Goal: Transaction & Acquisition: Purchase product/service

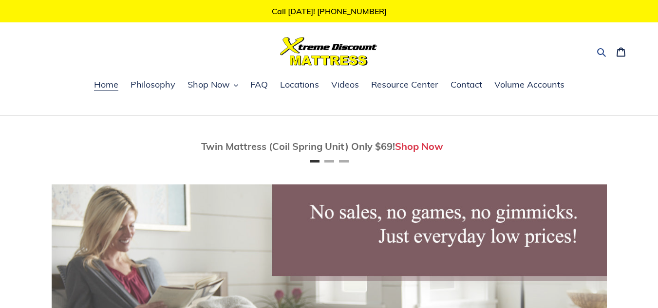
click at [601, 51] on icon "button" at bounding box center [602, 52] width 10 height 10
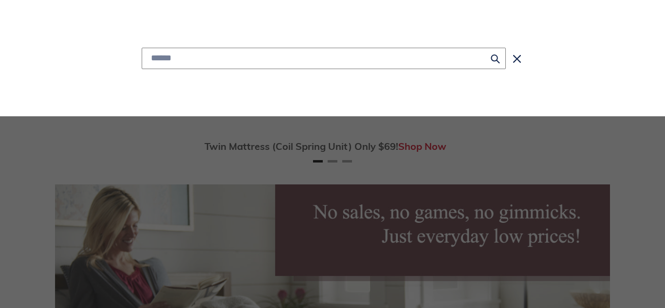
click at [161, 58] on input "Search" at bounding box center [324, 58] width 364 height 21
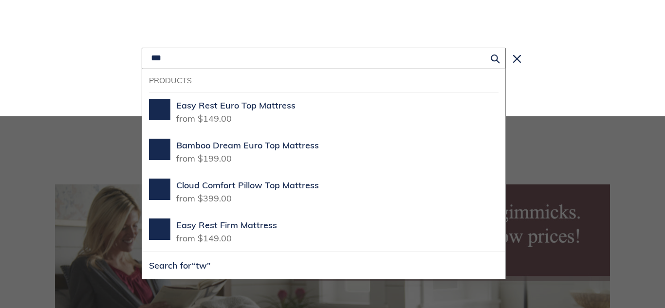
scroll to position [0, 555]
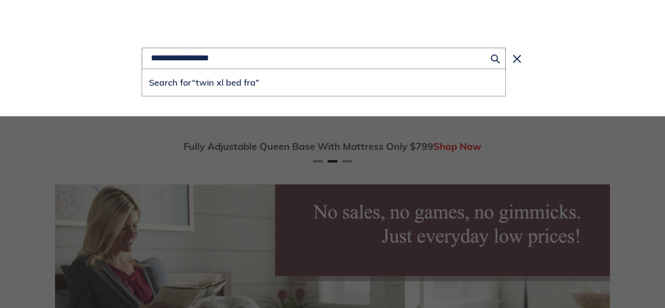
type input "**********"
click at [142, 69] on button "Search for “twin xl bed fra”" at bounding box center [323, 82] width 363 height 27
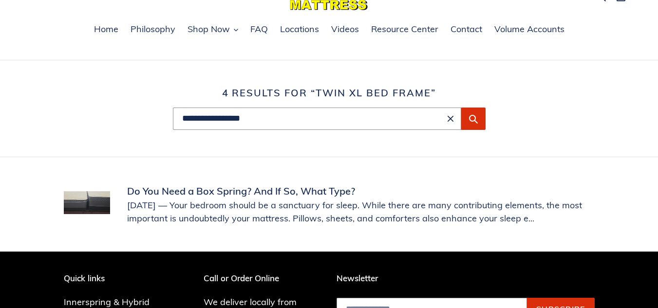
scroll to position [146, 0]
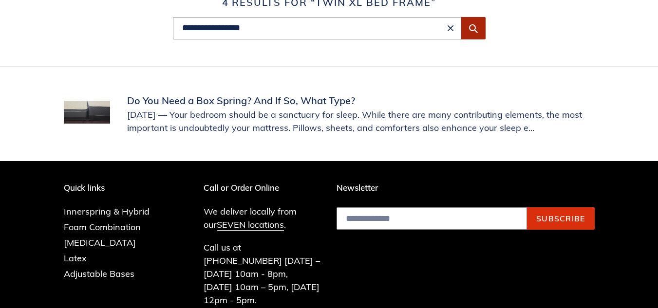
click at [480, 29] on button "Submit" at bounding box center [473, 28] width 24 height 22
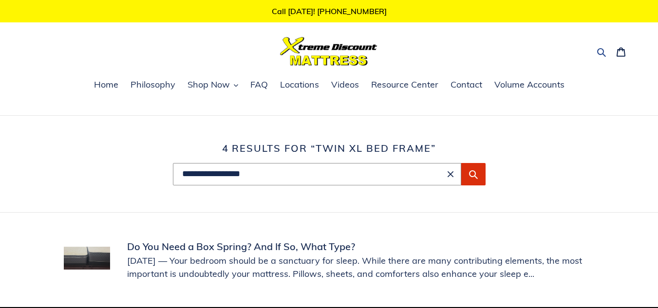
click at [603, 56] on icon "button" at bounding box center [602, 52] width 10 height 10
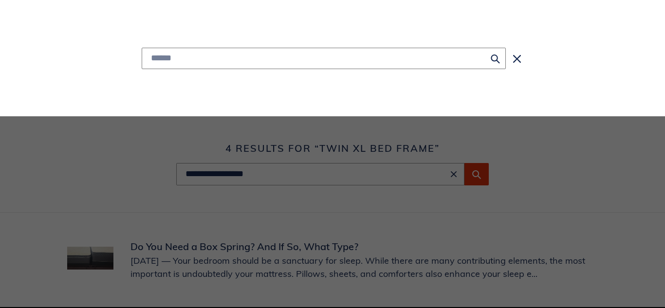
click at [381, 57] on input "Search" at bounding box center [324, 58] width 364 height 21
type input "**********"
click at [142, 69] on button "Search for “twin xl bed frame”" at bounding box center [323, 82] width 363 height 27
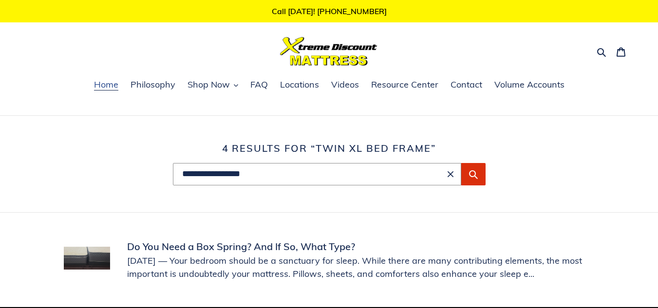
click at [105, 87] on span "Home" at bounding box center [106, 85] width 24 height 12
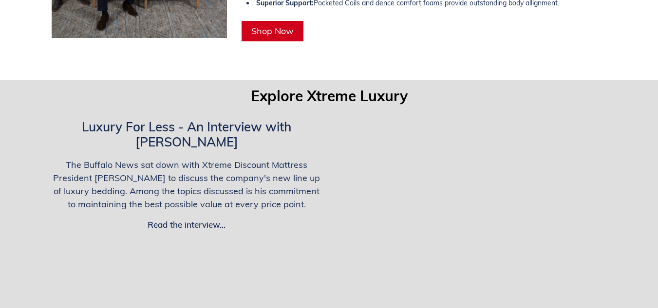
scroll to position [1696, 0]
